Goal: Transaction & Acquisition: Purchase product/service

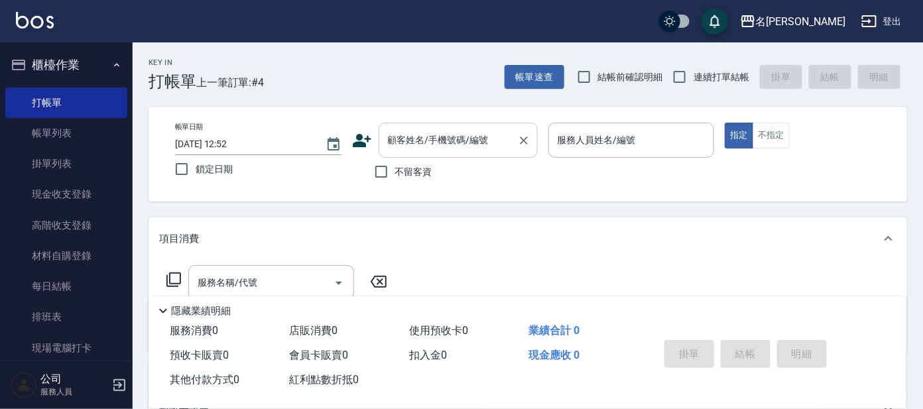
click at [453, 131] on div "顧客姓名/手機號碼/編號 顧客姓名/手機號碼/編號" at bounding box center [458, 140] width 159 height 35
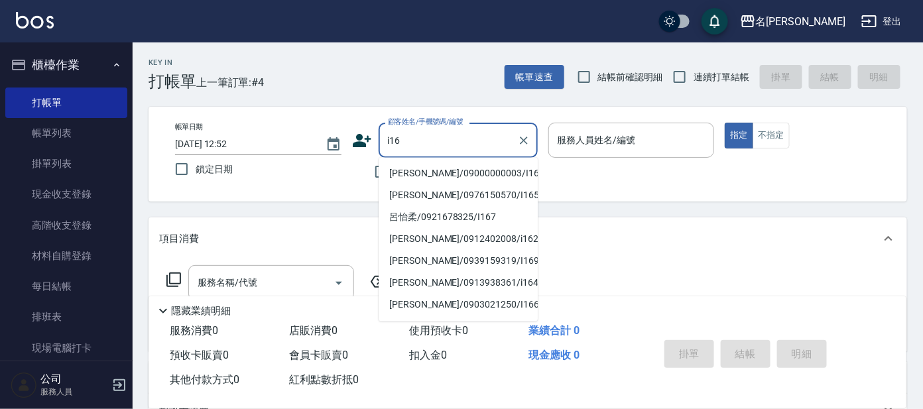
click at [395, 178] on li "[PERSON_NAME]/09000000003/I16" at bounding box center [458, 174] width 159 height 22
type input "[PERSON_NAME]/09000000003/I16"
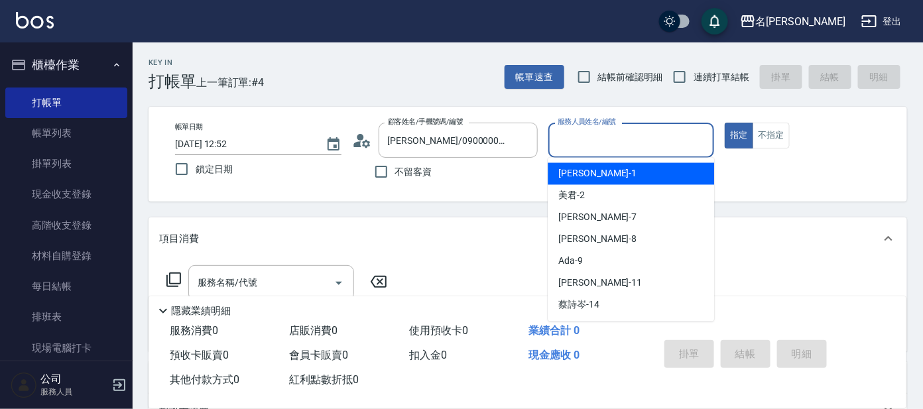
click at [590, 139] on input "服務人員姓名/編號" at bounding box center [631, 140] width 155 height 23
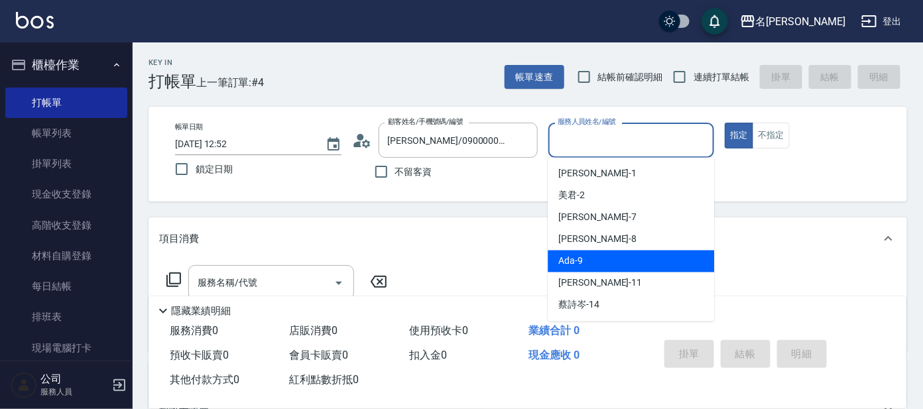
click at [566, 263] on span "Ada -9" at bounding box center [570, 262] width 25 height 14
type input "Ada-9"
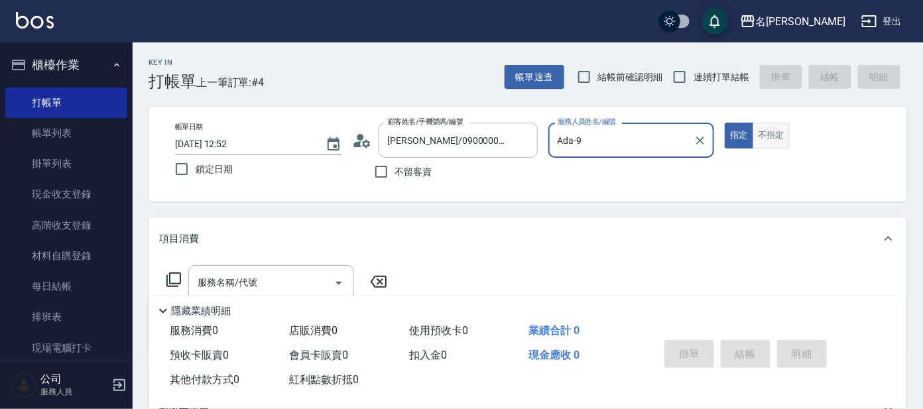
click at [773, 144] on button "不指定" at bounding box center [771, 136] width 37 height 26
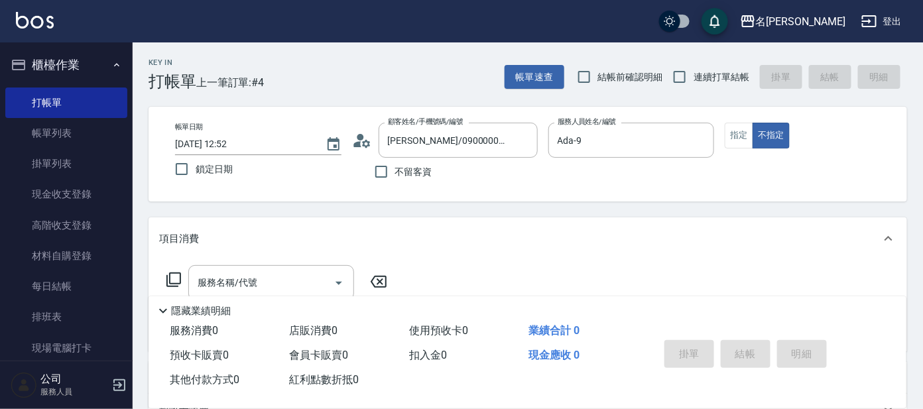
click at [174, 280] on icon at bounding box center [174, 280] width 16 height 16
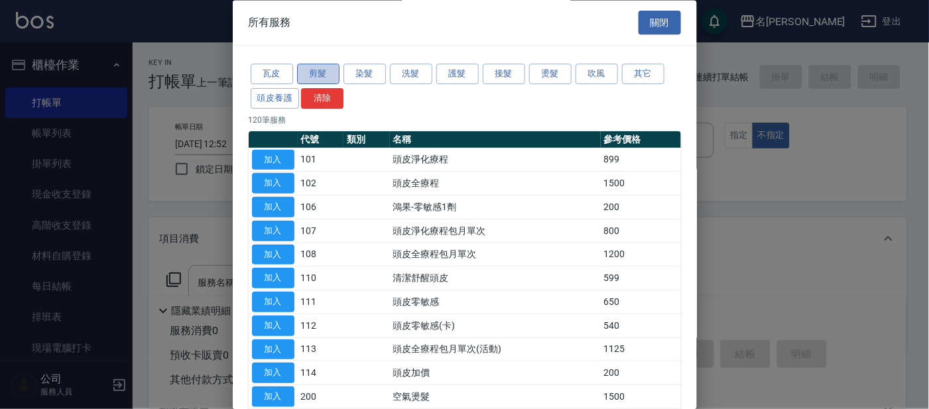
click at [314, 73] on button "剪髮" at bounding box center [318, 74] width 42 height 21
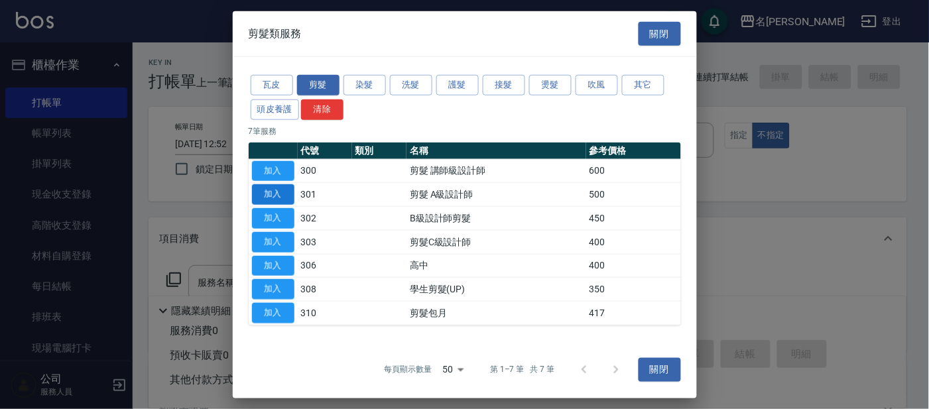
click at [290, 192] on button "加入" at bounding box center [273, 194] width 42 height 21
type input "剪髮 A級設計師(301)"
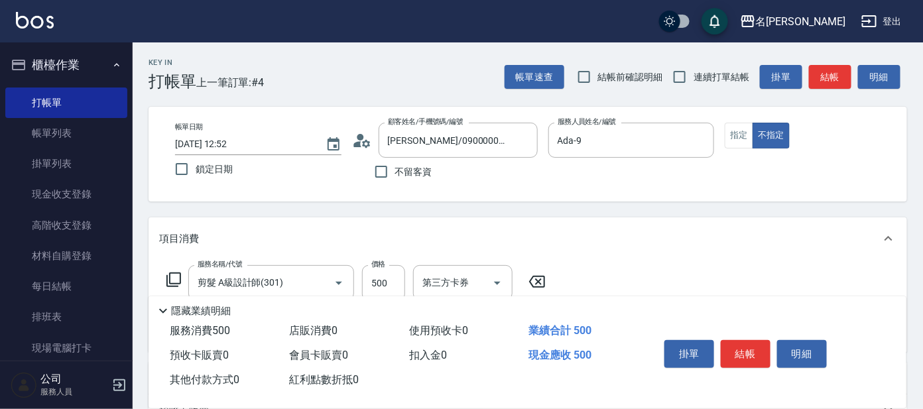
click at [177, 282] on icon at bounding box center [174, 280] width 16 height 16
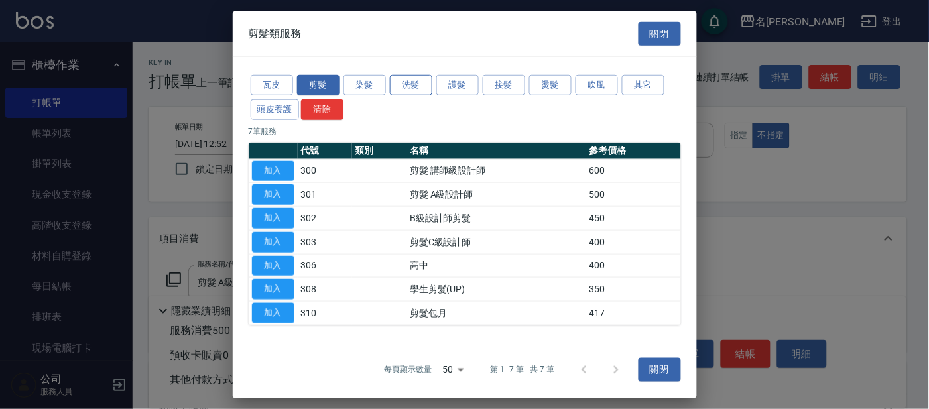
click at [406, 82] on button "洗髮" at bounding box center [411, 85] width 42 height 21
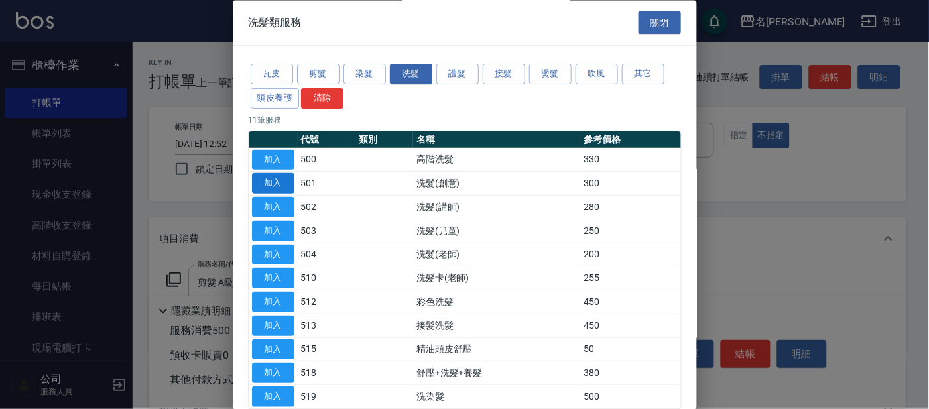
click at [258, 182] on button "加入" at bounding box center [273, 184] width 42 height 21
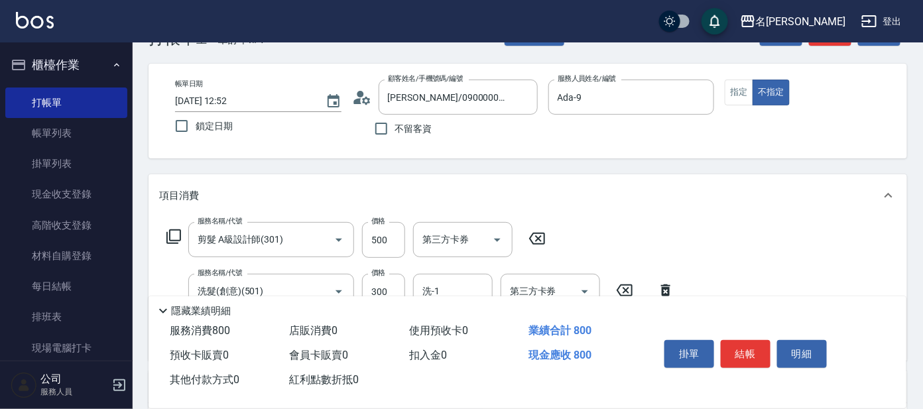
scroll to position [82, 0]
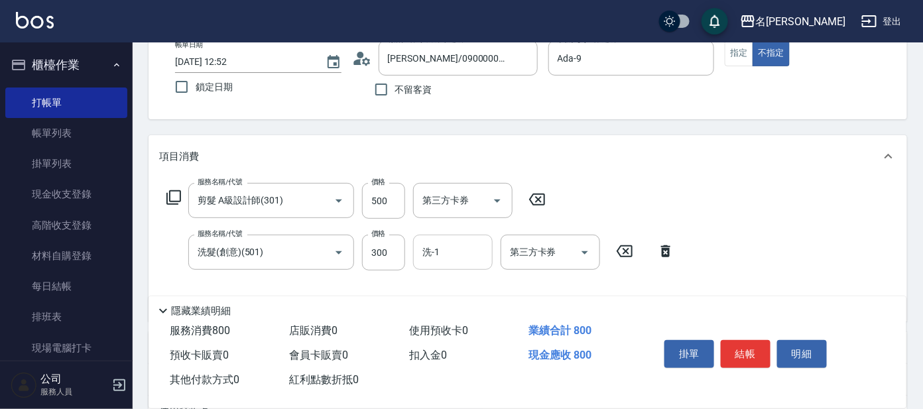
click at [442, 259] on input "洗-1" at bounding box center [453, 252] width 68 height 23
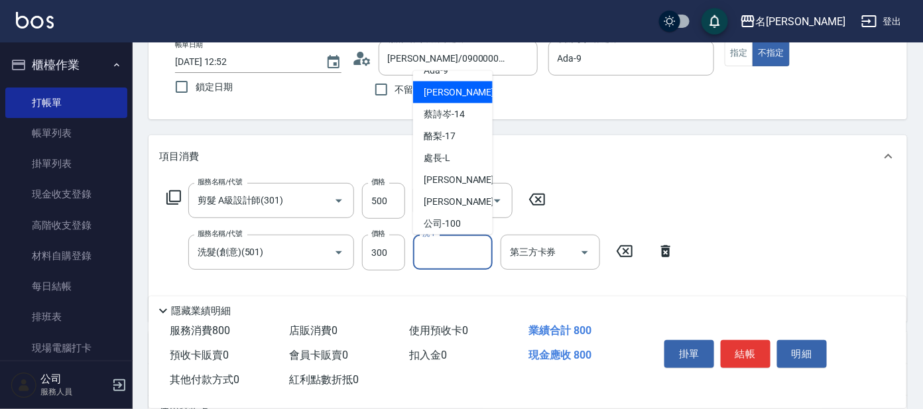
scroll to position [109, 0]
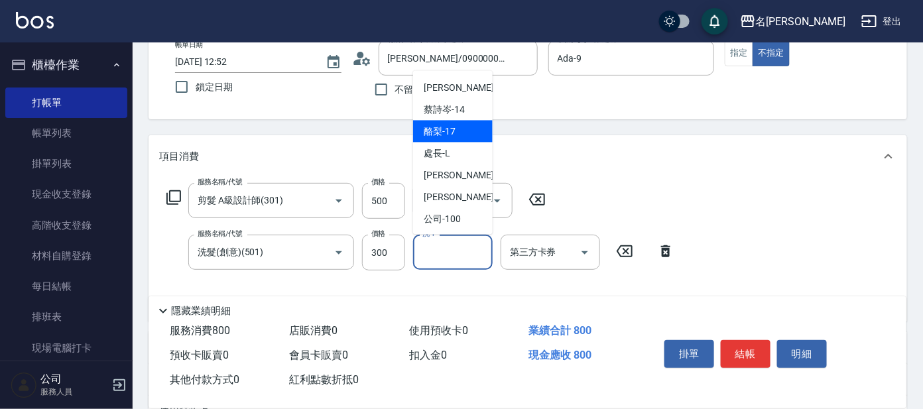
click at [455, 130] on span "酪梨 -17" at bounding box center [440, 132] width 32 height 14
type input "酪梨-17"
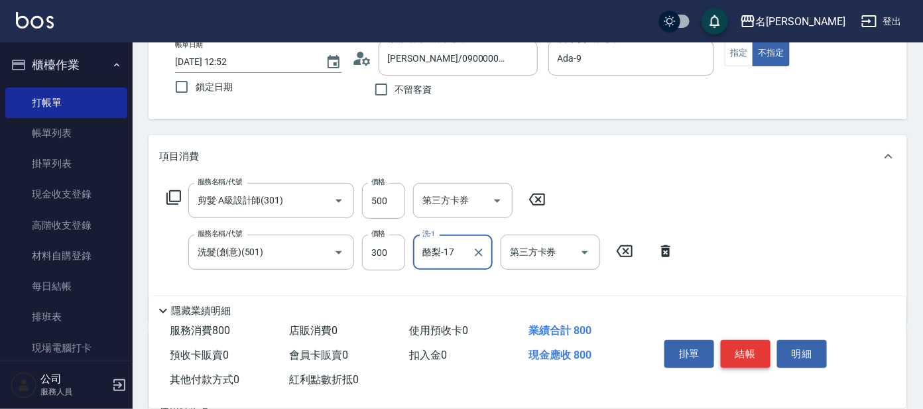
click at [751, 345] on button "結帳" at bounding box center [746, 354] width 50 height 28
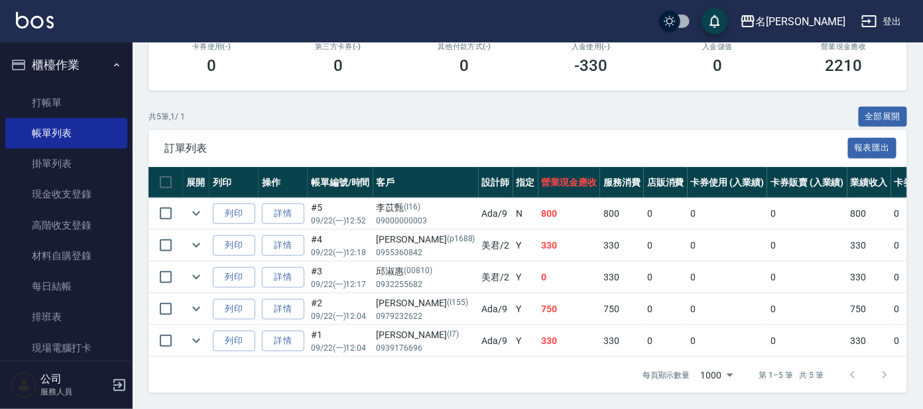
scroll to position [254, 0]
click at [46, 103] on link "打帳單" at bounding box center [66, 103] width 122 height 31
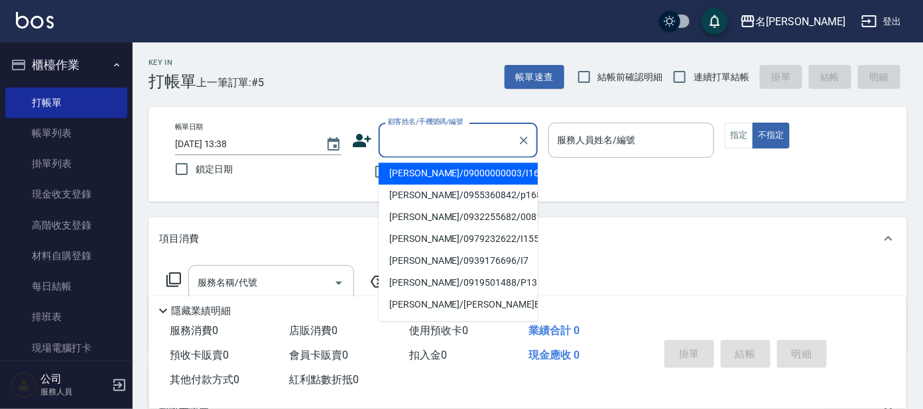
click at [438, 143] on input "顧客姓名/手機號碼/編號" at bounding box center [448, 140] width 127 height 23
type input "歐婉淯/0918177483/I4"
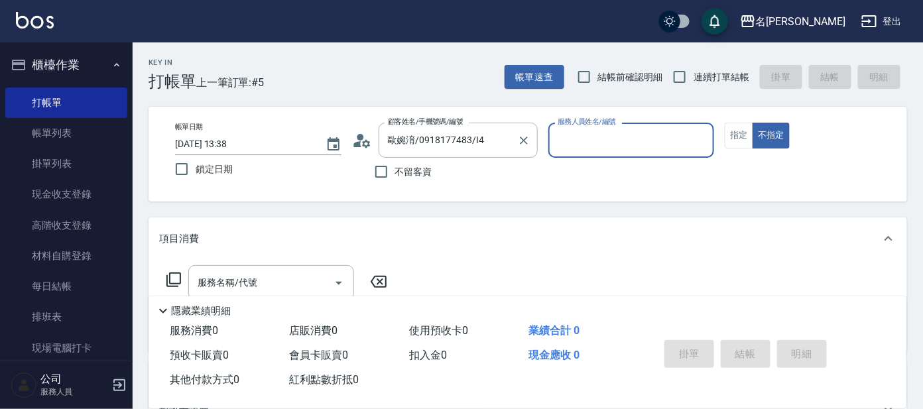
type input "Ada-9"
click at [753, 123] on button "不指定" at bounding box center [771, 136] width 37 height 26
type button "false"
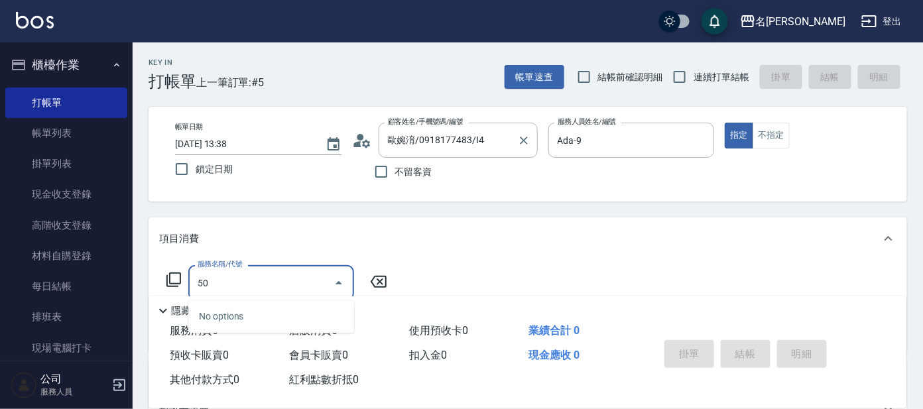
type input "501"
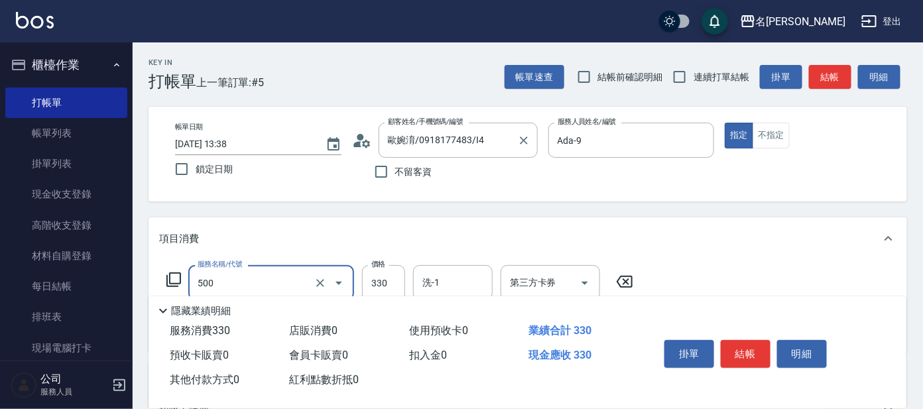
type input "高階洗髮(500)"
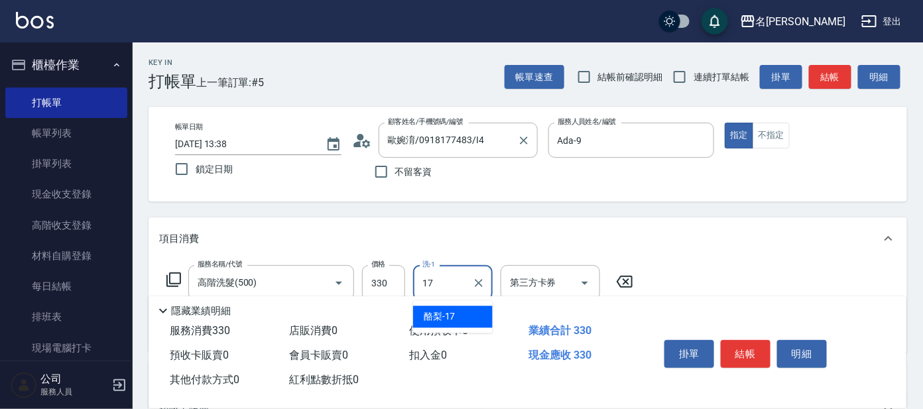
type input "酪梨-17"
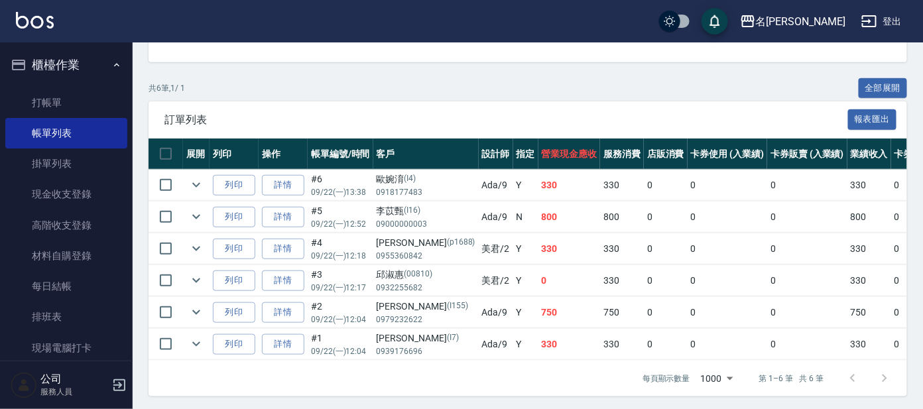
scroll to position [286, 0]
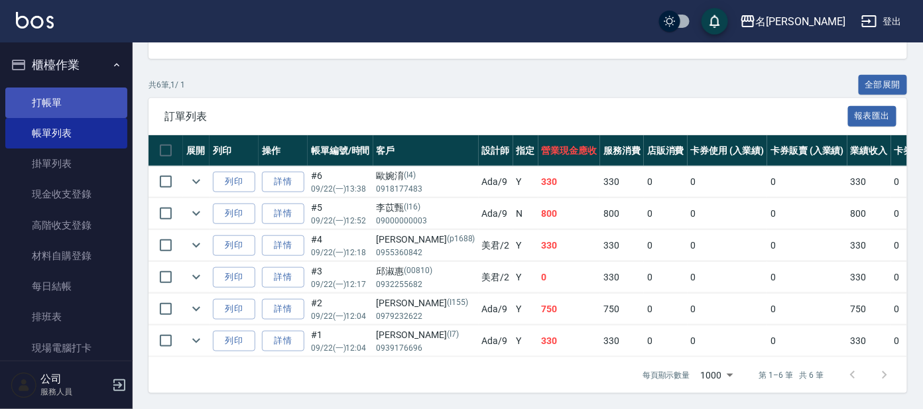
click at [55, 95] on link "打帳單" at bounding box center [66, 103] width 122 height 31
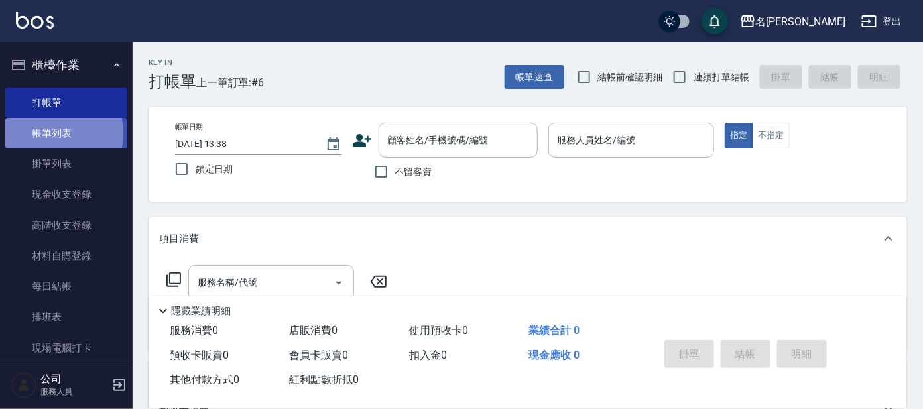
click at [37, 133] on link "帳單列表" at bounding box center [66, 133] width 122 height 31
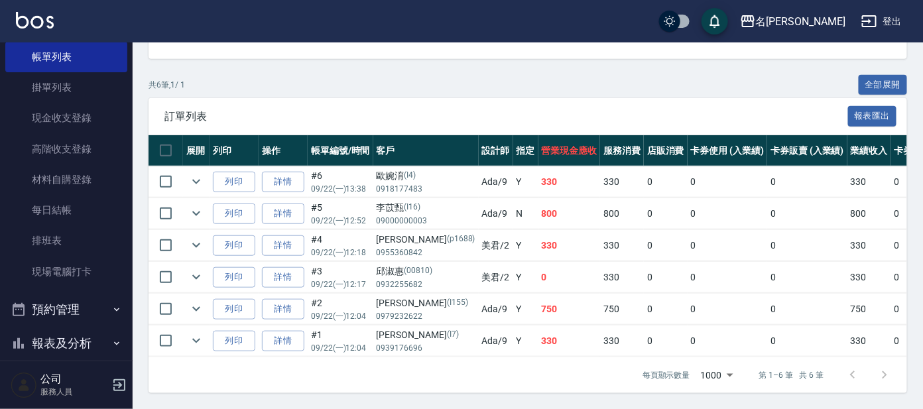
scroll to position [286, 0]
click at [190, 301] on icon "expand row" at bounding box center [196, 309] width 16 height 16
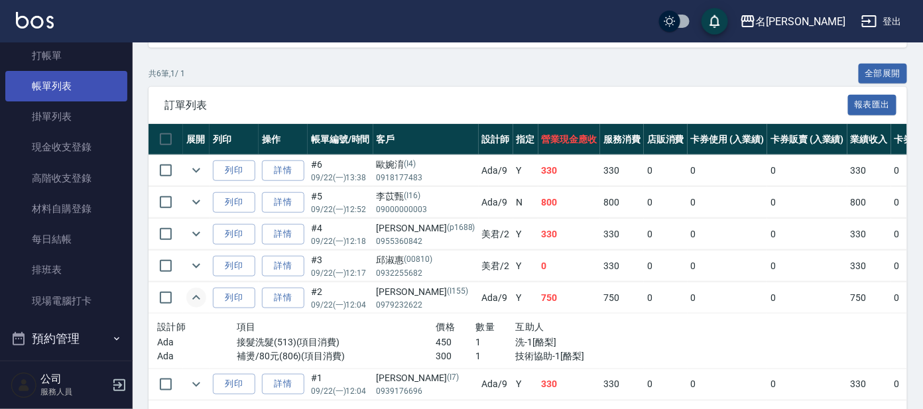
scroll to position [0, 0]
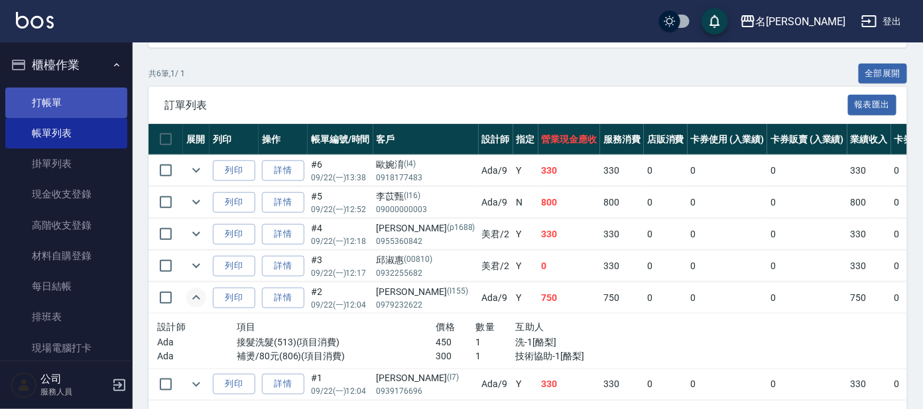
click at [46, 99] on link "打帳單" at bounding box center [66, 103] width 122 height 31
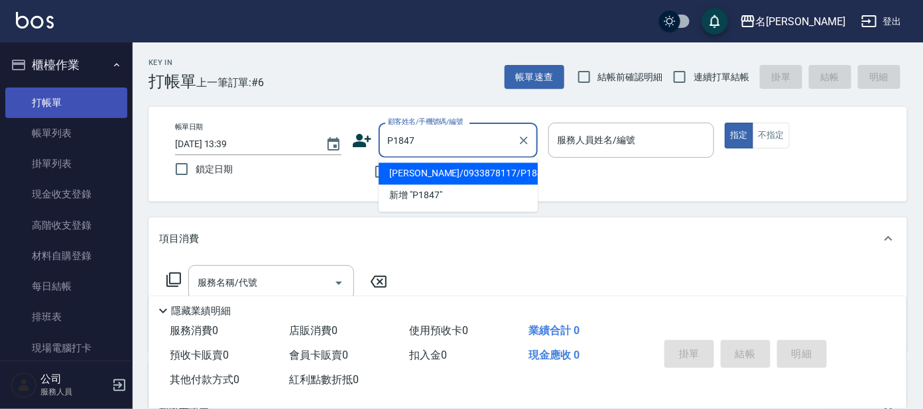
type input "[PERSON_NAME]/0933878117/P1847"
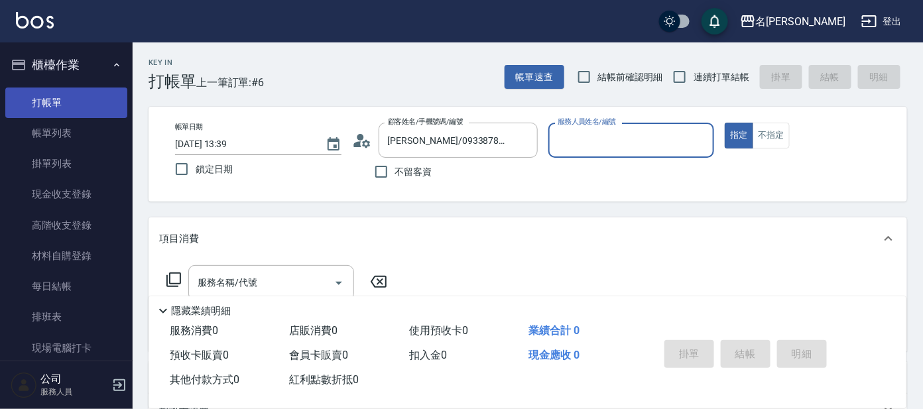
type input "美君-2"
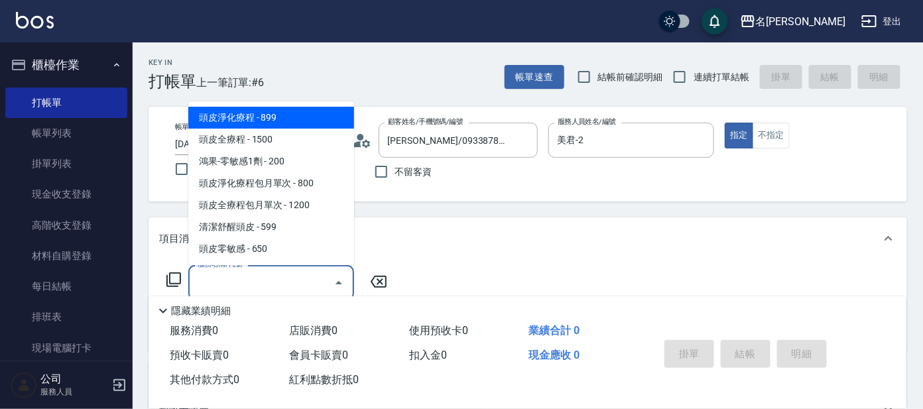
click at [227, 282] on input "服務名稱/代號" at bounding box center [261, 282] width 134 height 23
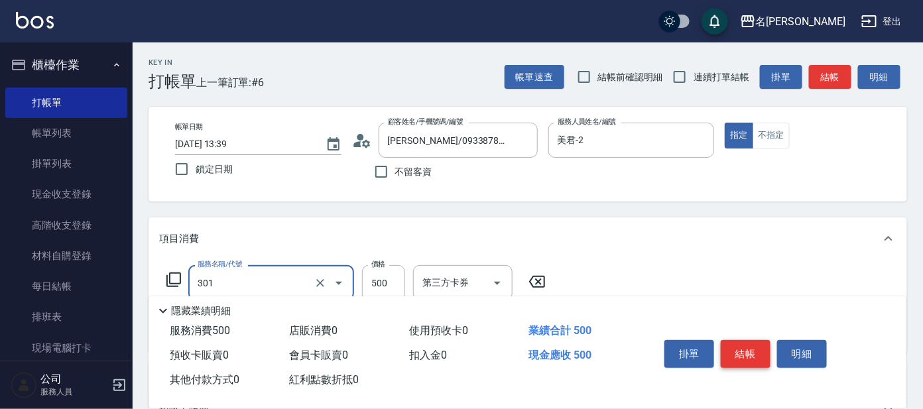
type input "剪髮 A級設計師(301)"
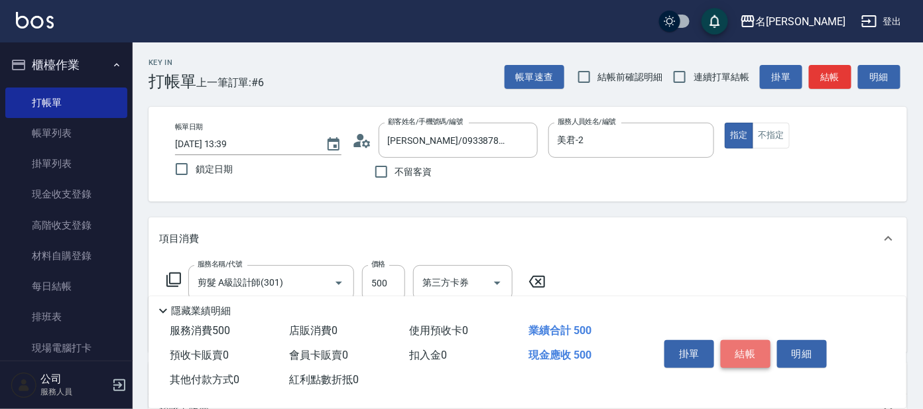
click at [750, 357] on button "結帳" at bounding box center [746, 354] width 50 height 28
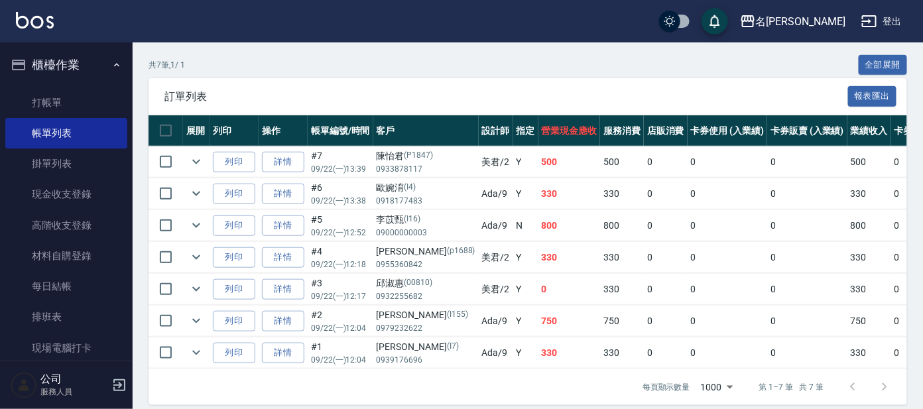
scroll to position [318, 0]
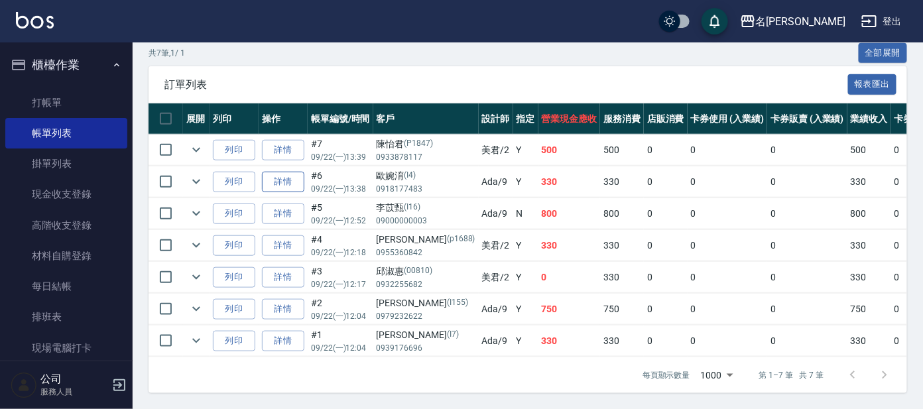
click at [284, 172] on link "詳情" at bounding box center [283, 182] width 42 height 21
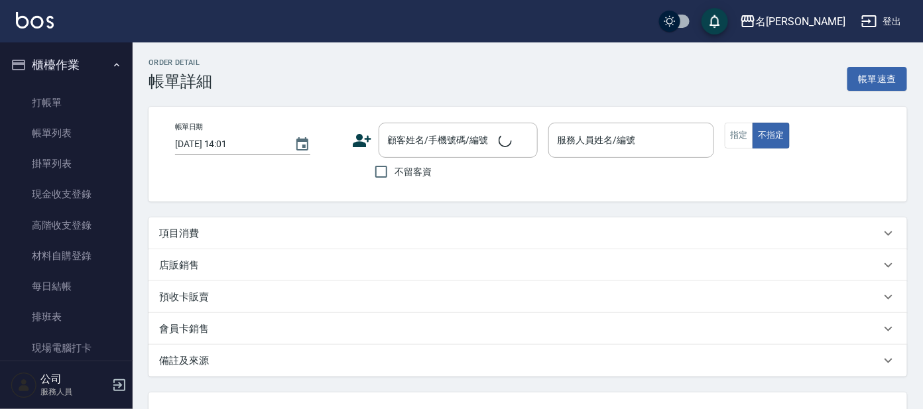
type input "[DATE] 13:38"
type input "Ada-9"
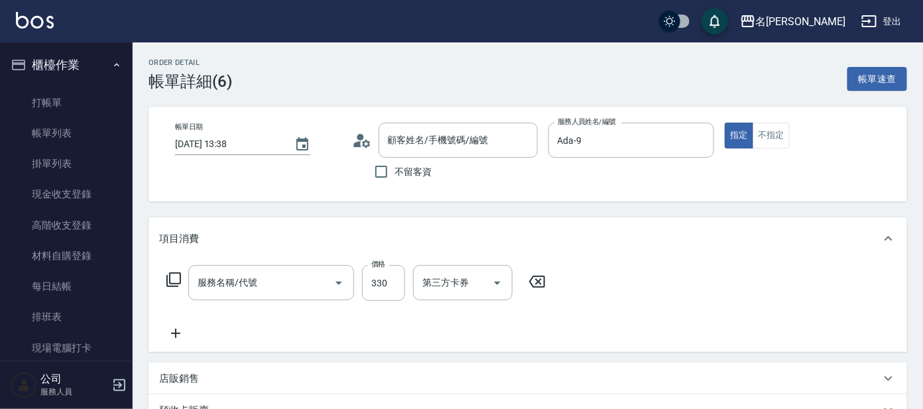
type input "歐婉淯/0918177483/I4"
type input "高階洗髮(500)"
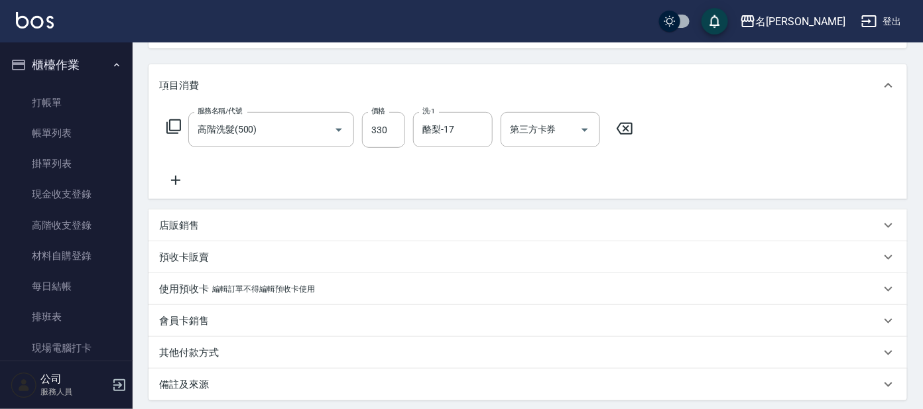
scroll to position [248, 0]
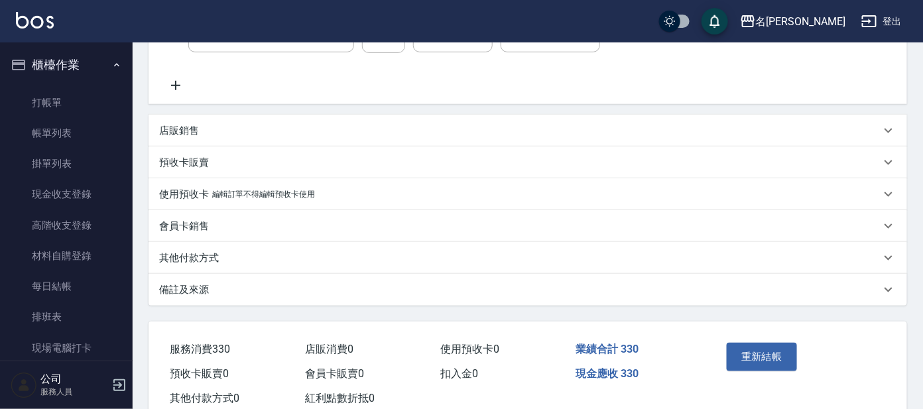
click at [767, 350] on button "重新結帳" at bounding box center [762, 357] width 70 height 28
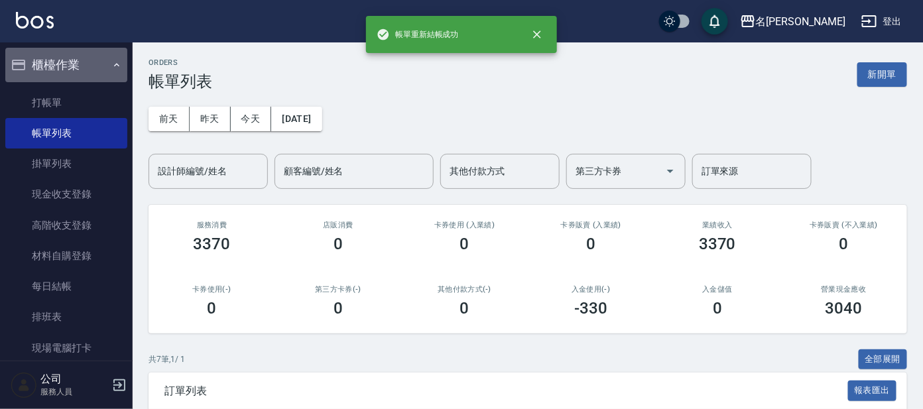
click at [107, 77] on button "櫃檯作業" at bounding box center [66, 65] width 122 height 34
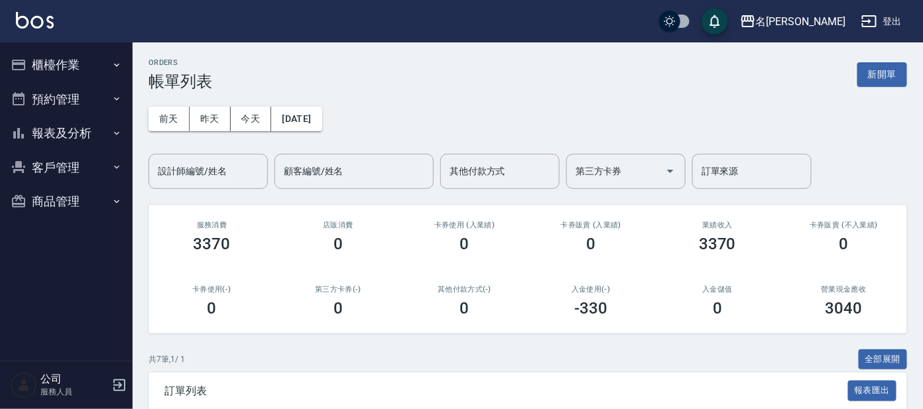
click at [109, 97] on button "預約管理" at bounding box center [66, 99] width 122 height 34
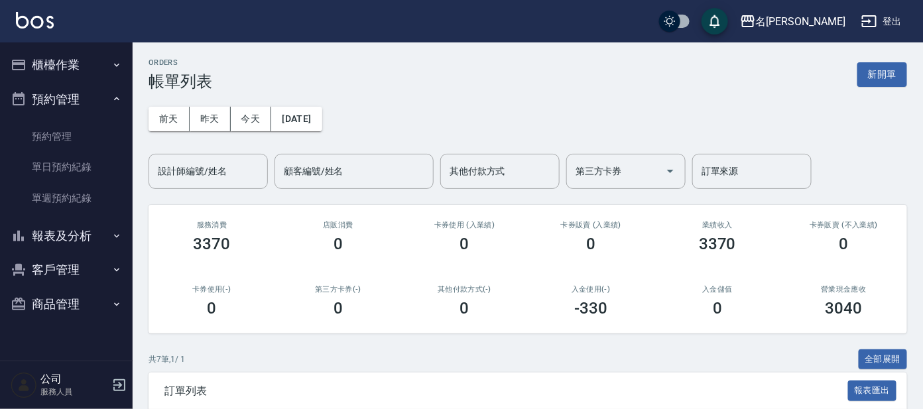
click at [112, 73] on button "櫃檯作業" at bounding box center [66, 65] width 122 height 34
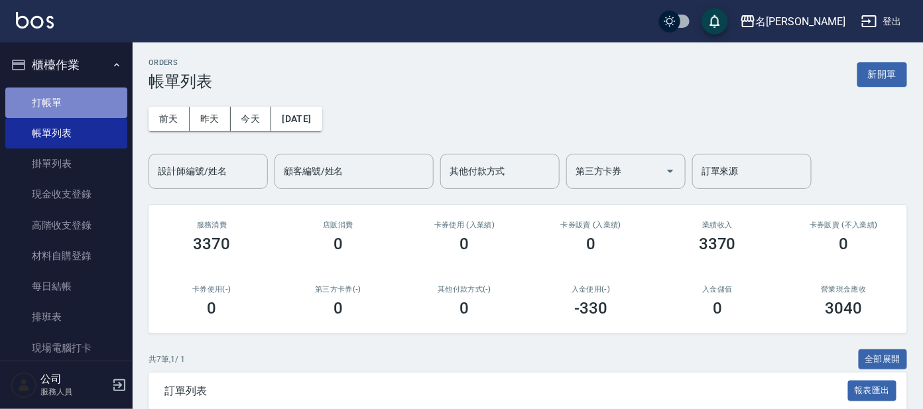
click at [105, 106] on link "打帳單" at bounding box center [66, 103] width 122 height 31
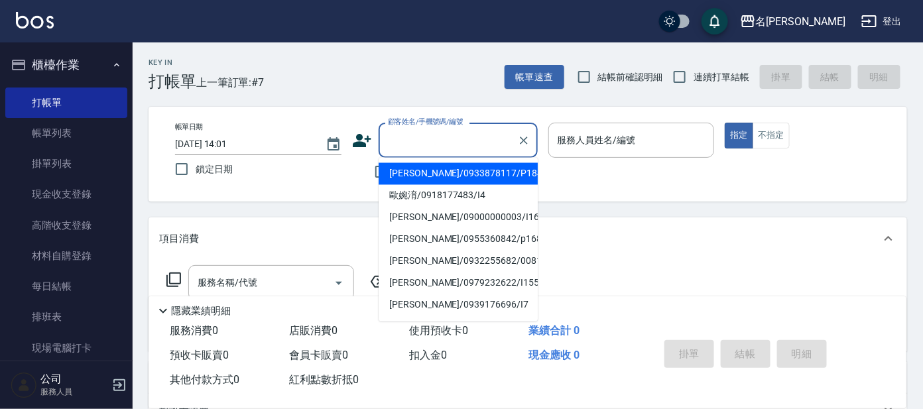
click at [440, 141] on input "顧客姓名/手機號碼/編號" at bounding box center [448, 140] width 127 height 23
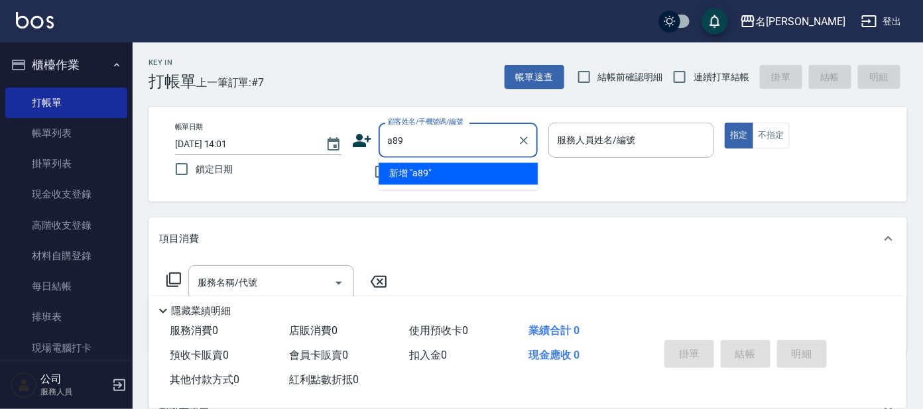
scroll to position [82, 0]
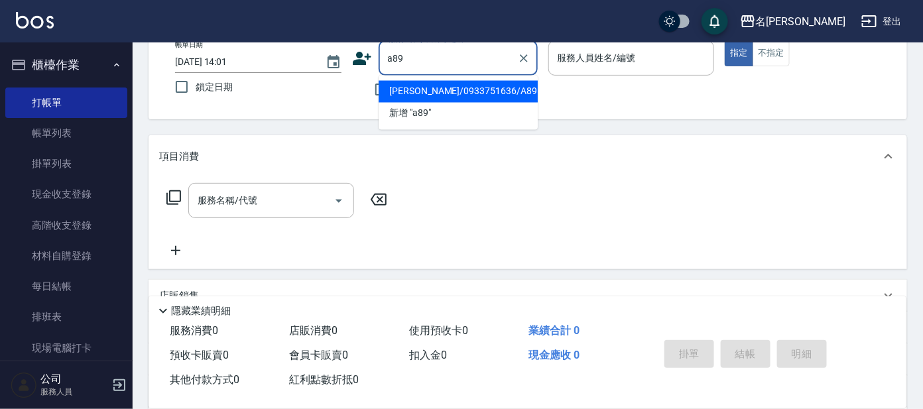
click at [449, 82] on li "[PERSON_NAME]/0933751636/A89" at bounding box center [458, 92] width 159 height 22
type input "[PERSON_NAME]/0933751636/A89"
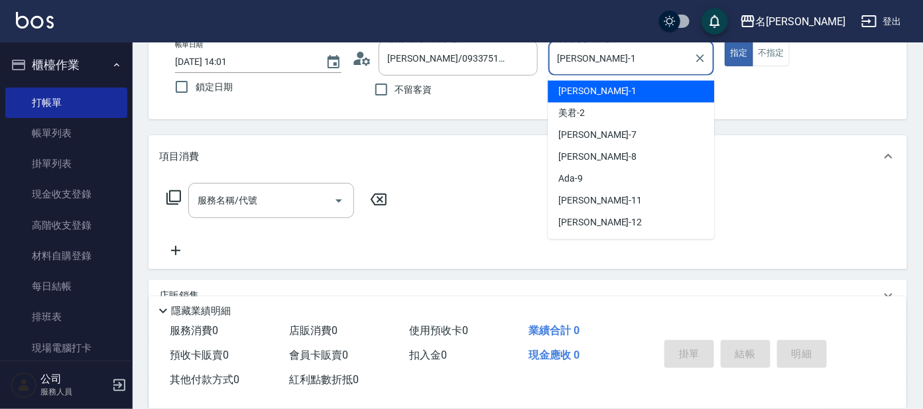
click at [608, 62] on input "[PERSON_NAME]-1" at bounding box center [621, 57] width 135 height 23
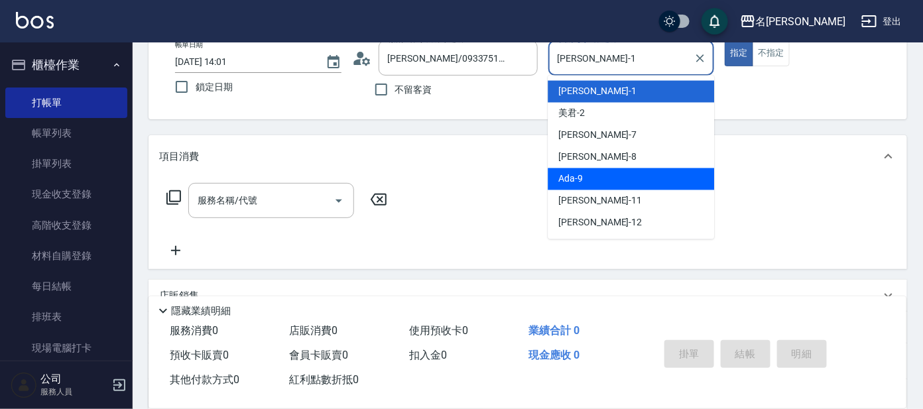
drag, startPoint x: 633, startPoint y: 180, endPoint x: 613, endPoint y: 180, distance: 19.2
click at [629, 180] on div "Ada -9" at bounding box center [631, 179] width 166 height 22
type input "Ada-9"
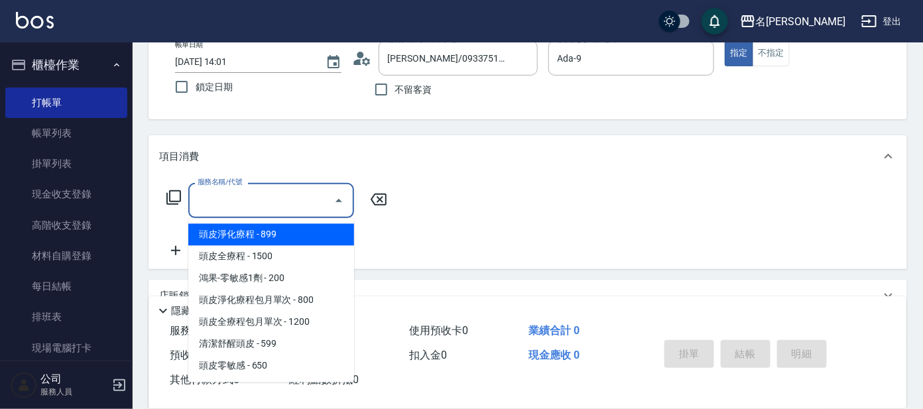
click at [318, 197] on input "服務名稱/代號" at bounding box center [261, 200] width 134 height 23
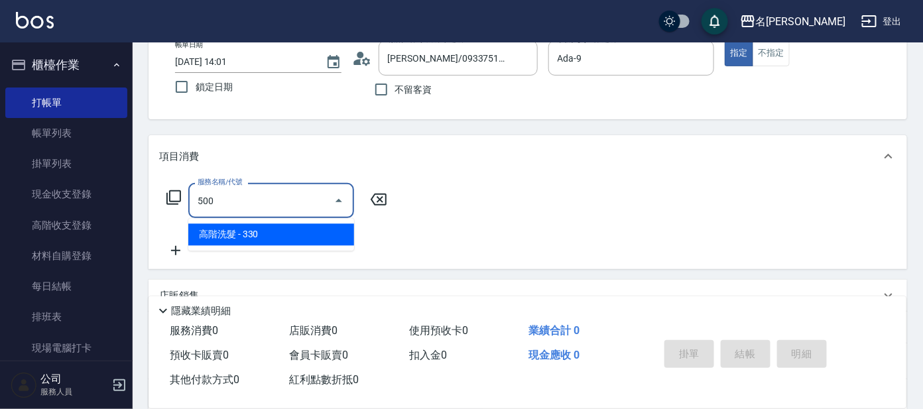
click at [336, 227] on span "高階洗髮 - 330" at bounding box center [271, 235] width 166 height 22
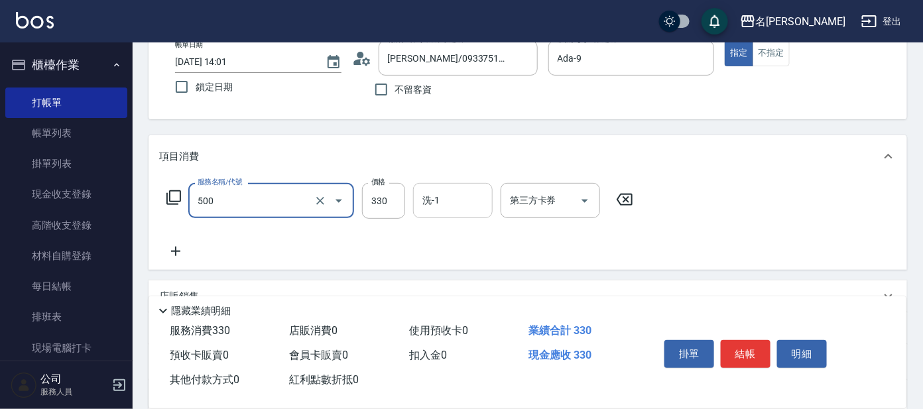
type input "高階洗髮(500)"
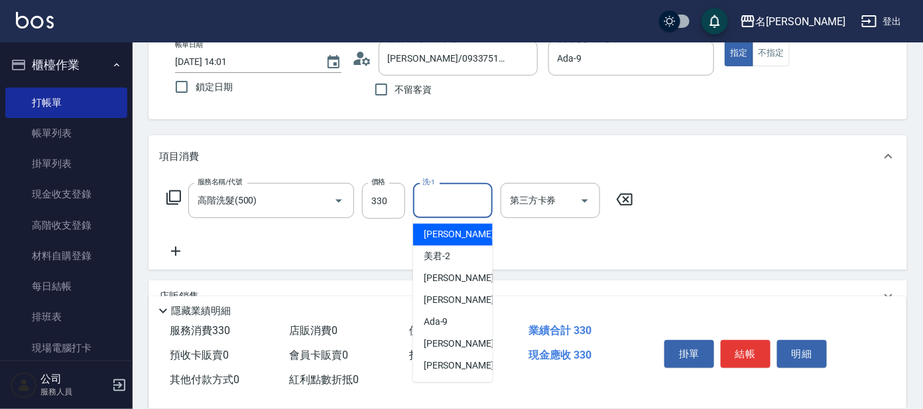
click at [459, 197] on input "洗-1" at bounding box center [453, 200] width 68 height 23
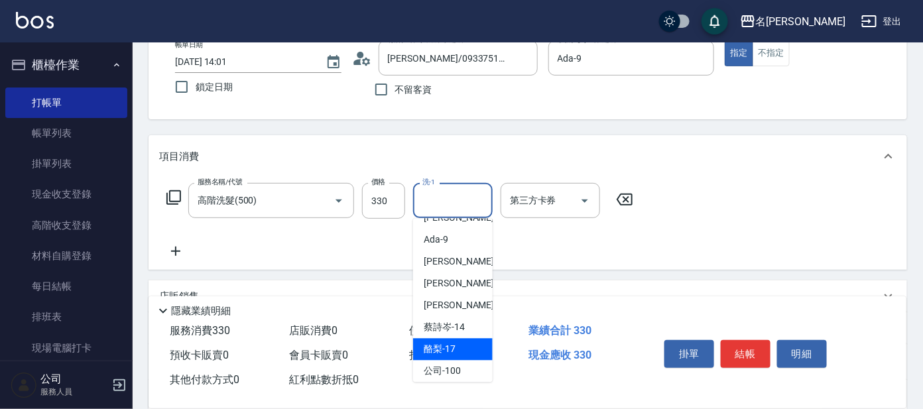
click at [461, 340] on div "酪梨 -17" at bounding box center [453, 350] width 80 height 22
type input "酪梨-17"
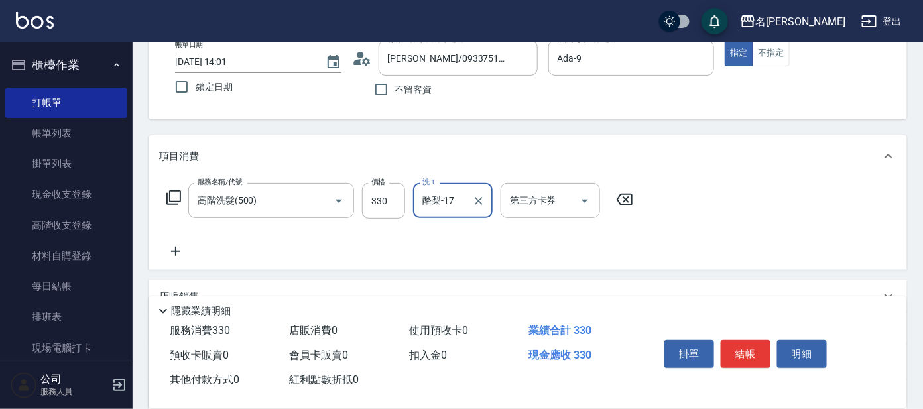
drag, startPoint x: 750, startPoint y: 355, endPoint x: 719, endPoint y: 355, distance: 31.2
click at [735, 355] on button "結帳" at bounding box center [746, 354] width 50 height 28
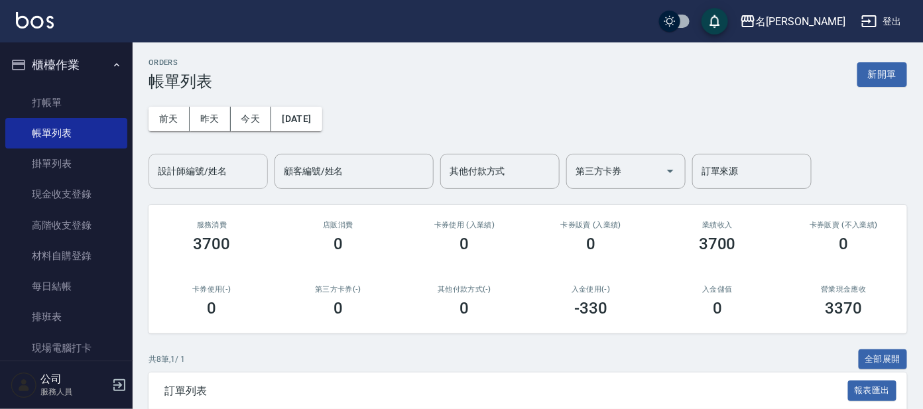
click at [218, 175] on input "設計師編號/姓名" at bounding box center [208, 171] width 107 height 23
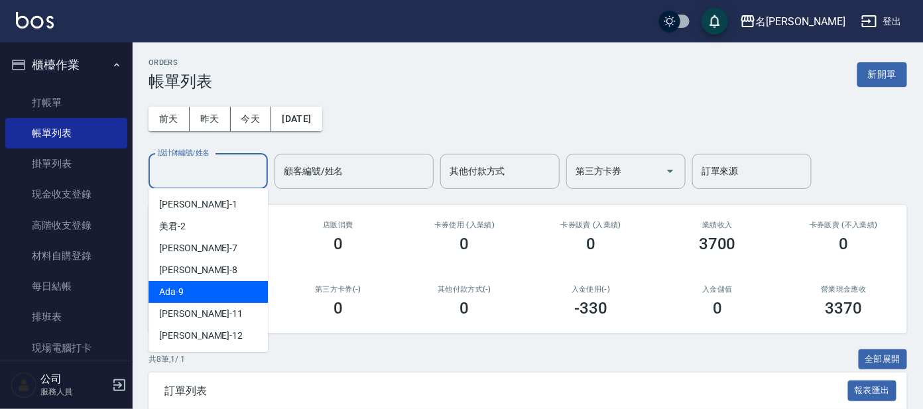
click at [204, 284] on div "Ada -9" at bounding box center [208, 292] width 119 height 22
type input "Ada-9"
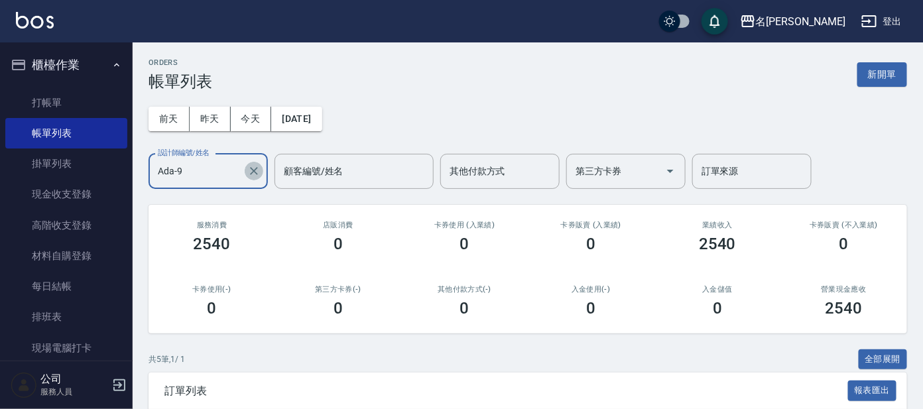
click at [246, 171] on button "Clear" at bounding box center [254, 171] width 19 height 19
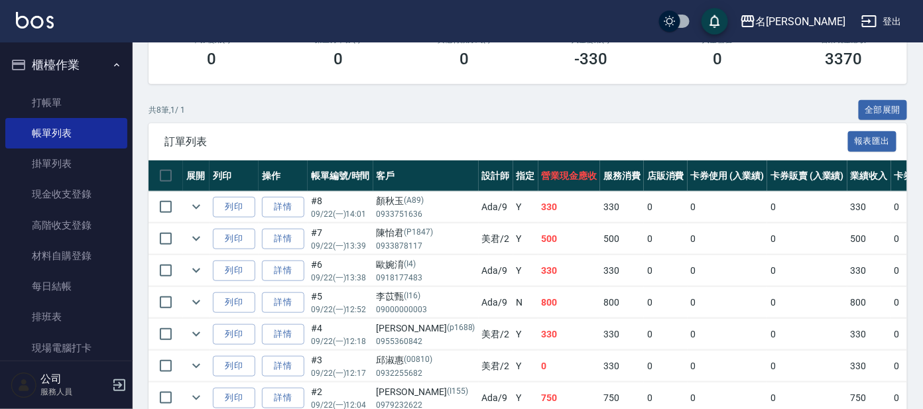
scroll to position [248, 0]
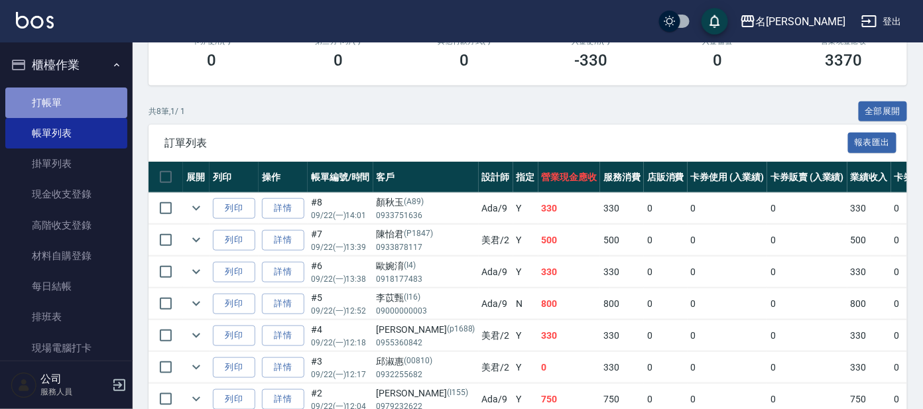
click at [82, 104] on link "打帳單" at bounding box center [66, 103] width 122 height 31
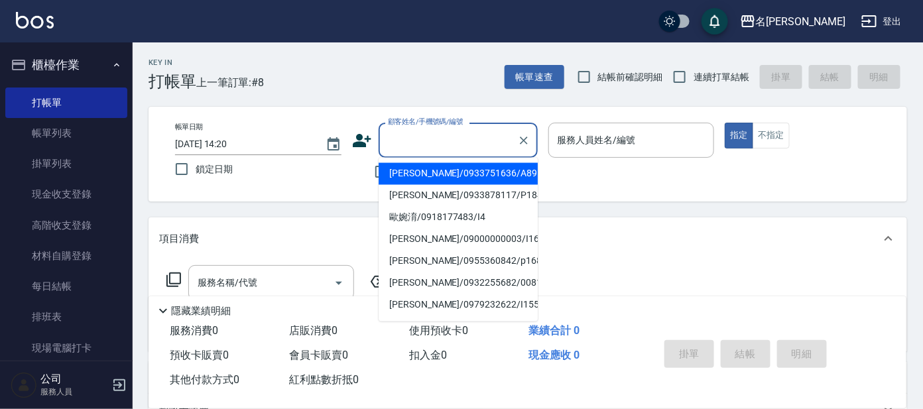
click at [456, 129] on input "顧客姓名/手機號碼/編號" at bounding box center [448, 140] width 127 height 23
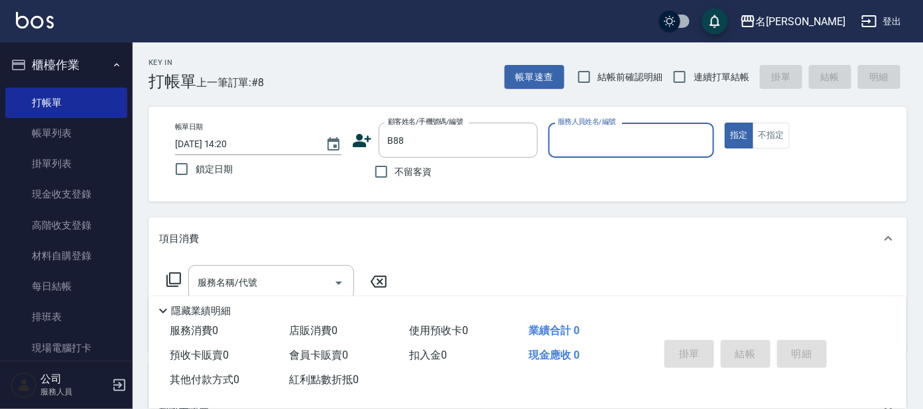
type input "[PERSON_NAME]/0932018841/B88"
type input "美君-2"
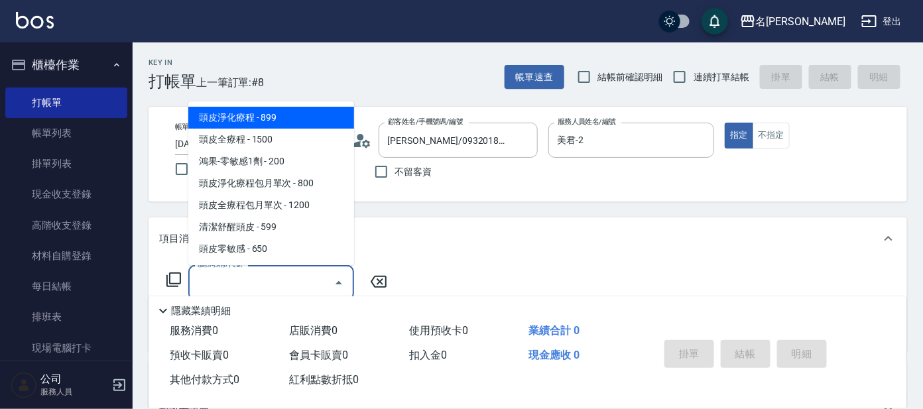
drag, startPoint x: 286, startPoint y: 289, endPoint x: 264, endPoint y: 289, distance: 21.9
click at [279, 294] on div "Key In 打帳單 上一筆訂單:#8 帳單速查 結帳前確認明細 連續打單結帳 掛單 結帳 明細 帳單日期 [DATE] 14:20 鎖定日期 顧客姓名/手機…" at bounding box center [528, 343] width 790 height 603
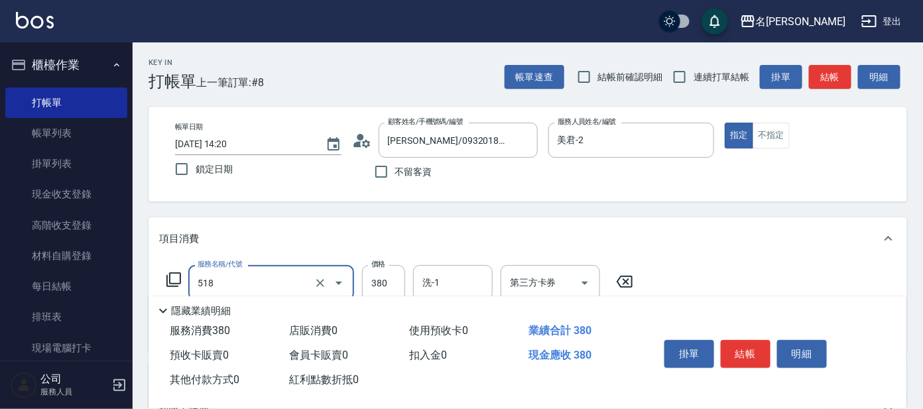
click at [257, 277] on input "518" at bounding box center [252, 282] width 117 height 23
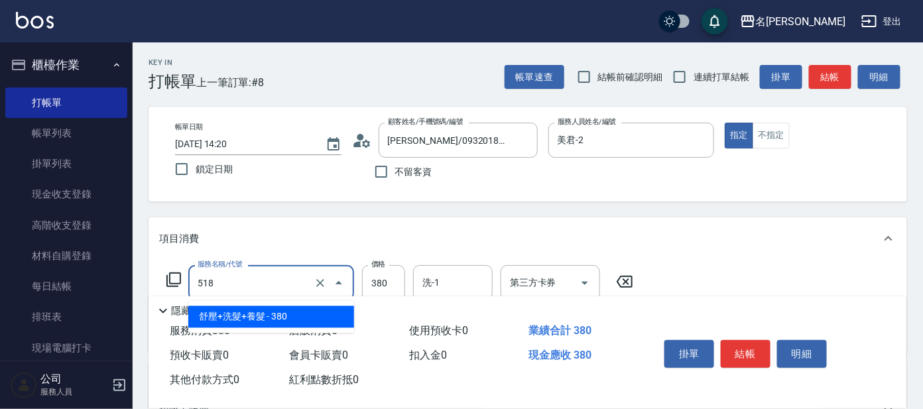
click at [247, 322] on span "舒壓+洗髮+養髮 - 380" at bounding box center [271, 317] width 166 height 22
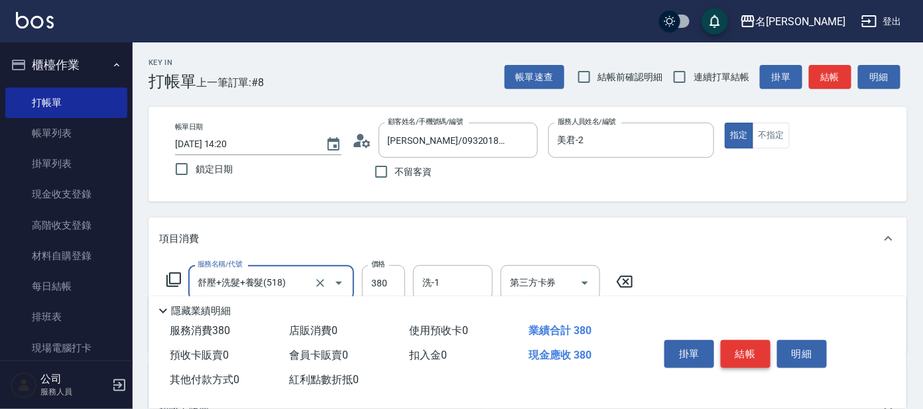
type input "舒壓+洗髮+養髮(518)"
click at [751, 351] on button "結帳" at bounding box center [746, 354] width 50 height 28
